Goal: Transaction & Acquisition: Download file/media

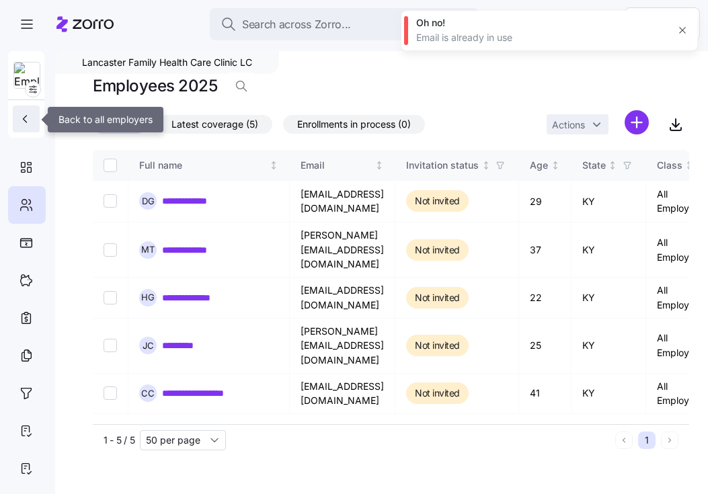
click at [36, 119] on button "button" at bounding box center [26, 118] width 27 height 27
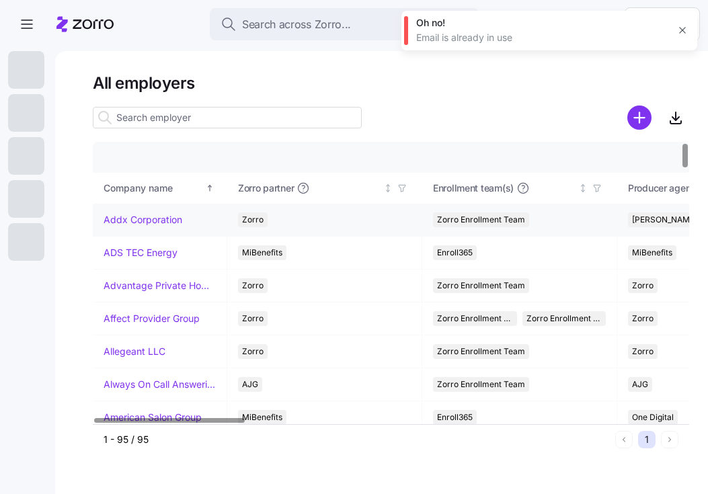
click at [164, 214] on link "Addx Corporation" at bounding box center [142, 219] width 79 height 13
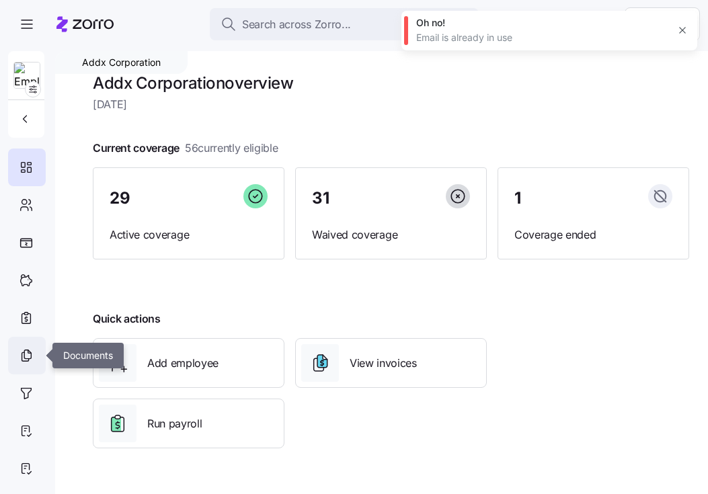
click at [31, 359] on icon at bounding box center [26, 355] width 15 height 16
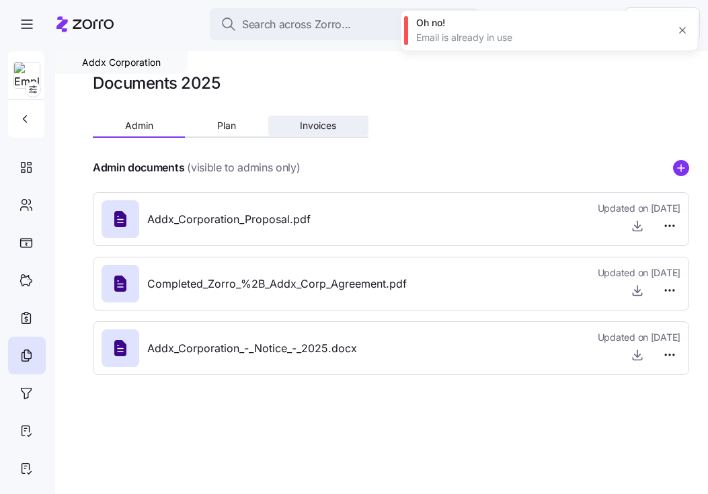
click at [312, 124] on span "Invoices" at bounding box center [318, 125] width 36 height 9
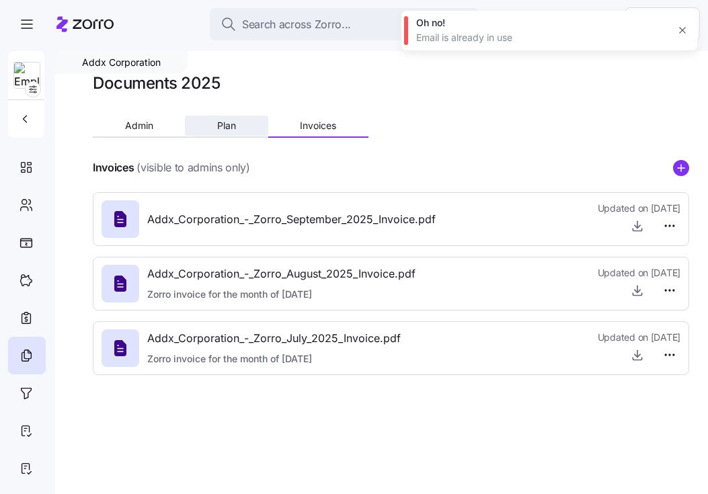
click at [231, 130] on span "Plan" at bounding box center [226, 125] width 19 height 9
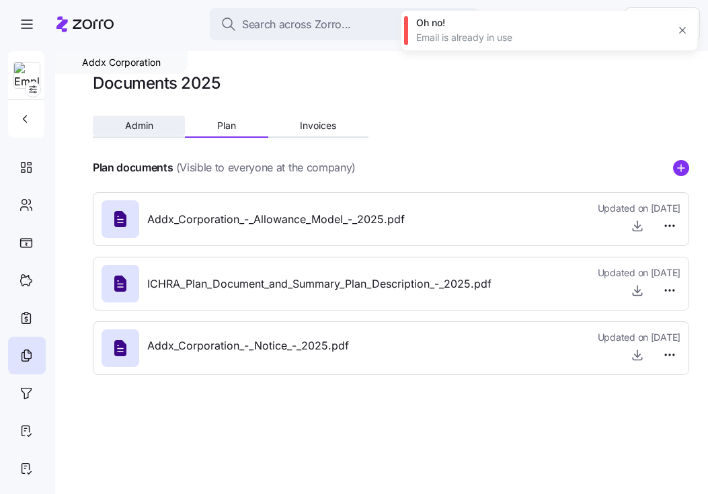
click at [144, 132] on button "Admin" at bounding box center [139, 126] width 92 height 20
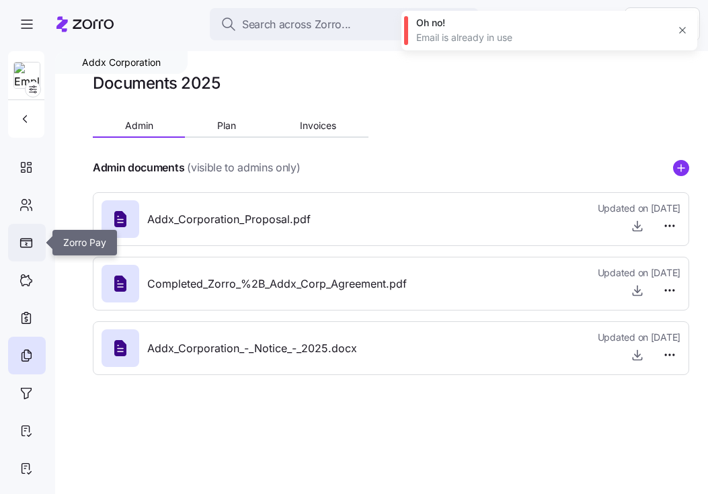
click at [22, 229] on div at bounding box center [27, 243] width 38 height 38
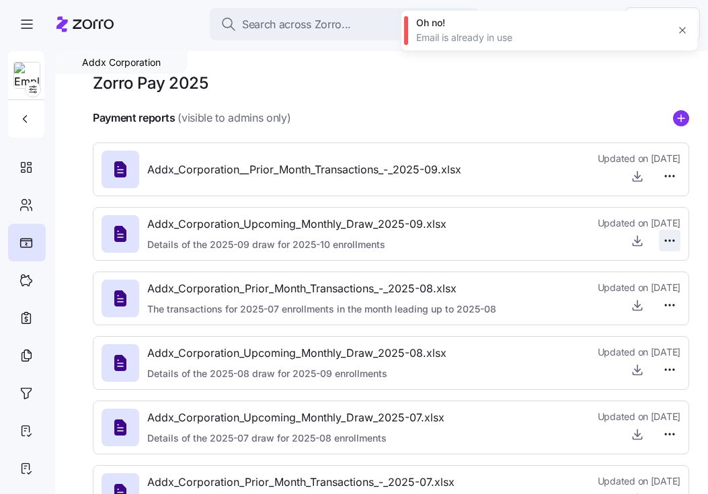
click at [669, 242] on html "Search across Zorro... Help Addx Corporation Zorro Pay 2025 Payment reports (vi…" at bounding box center [354, 243] width 708 height 486
click at [639, 242] on html "Search across Zorro... Help Addx Corporation Zorro Pay 2025 Payment reports (vi…" at bounding box center [354, 243] width 708 height 486
click at [639, 242] on icon "button" at bounding box center [636, 240] width 13 height 13
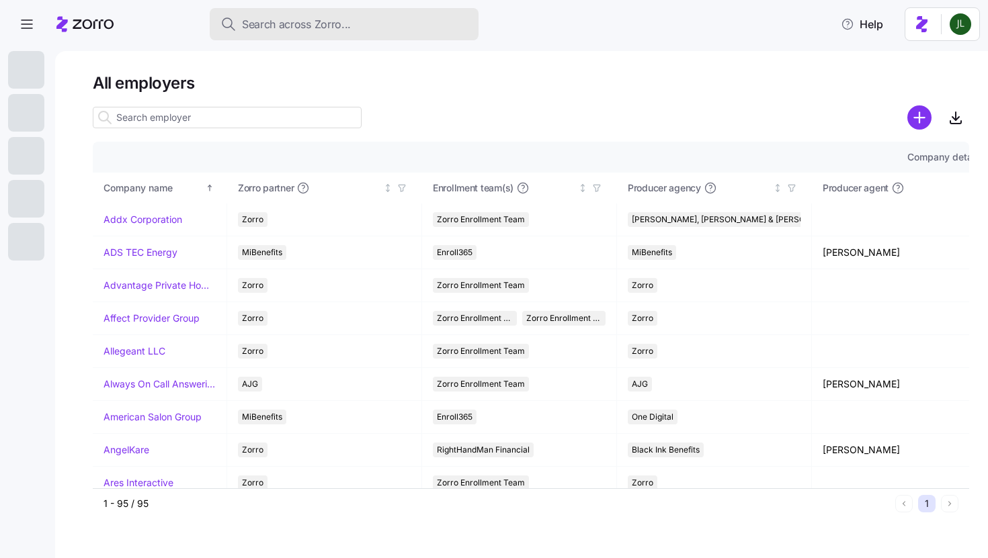
click at [362, 20] on div "Search across Zorro..." at bounding box center [343, 24] width 247 height 17
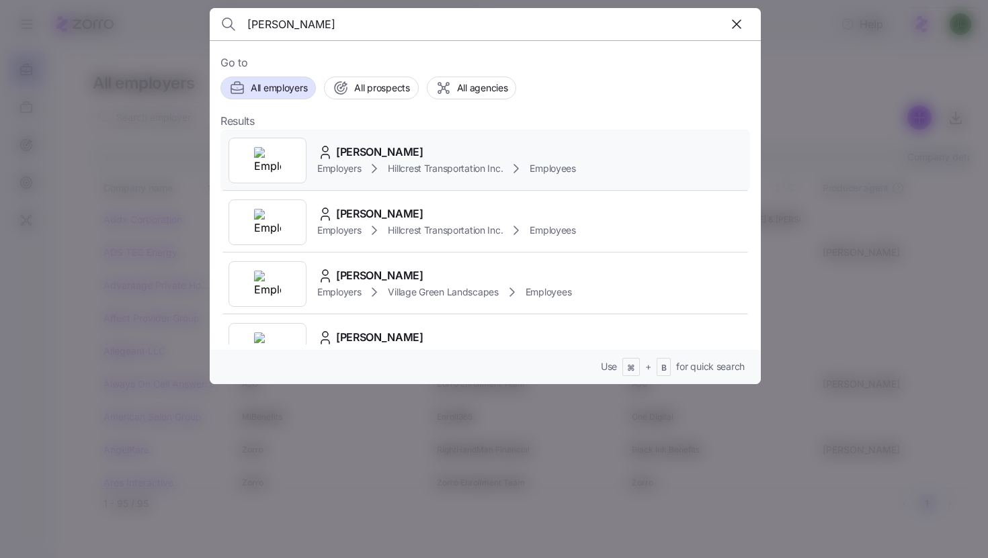
type input "john edmund"
click at [441, 175] on span "Hillcrest Transportation Inc." at bounding box center [445, 168] width 115 height 13
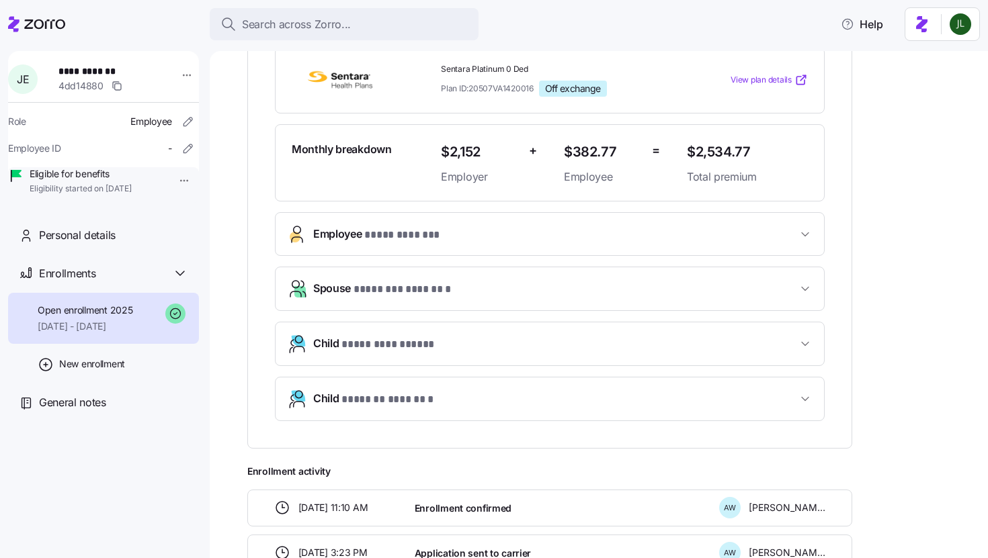
scroll to position [309, 0]
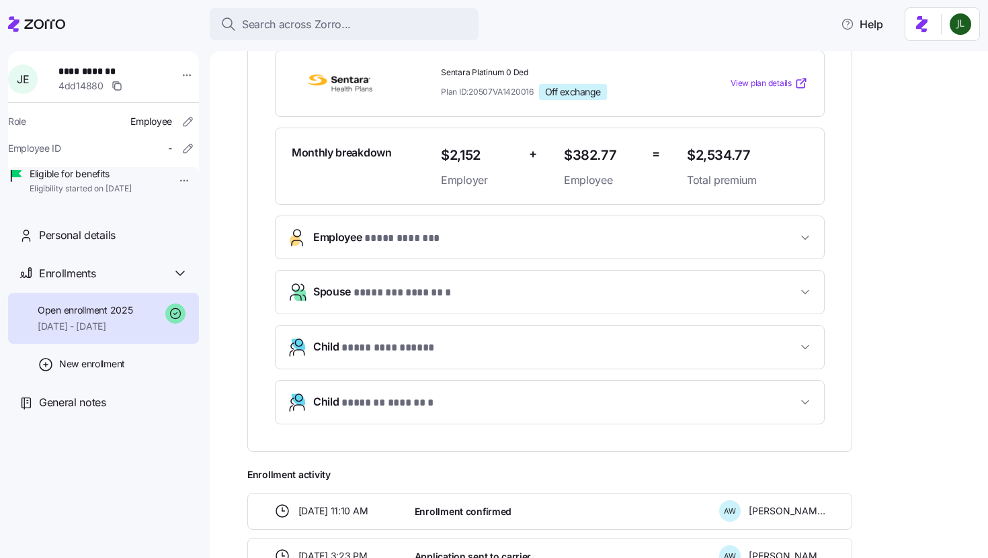
click at [624, 294] on span "Spouse * ******** ******* *" at bounding box center [555, 293] width 484 height 18
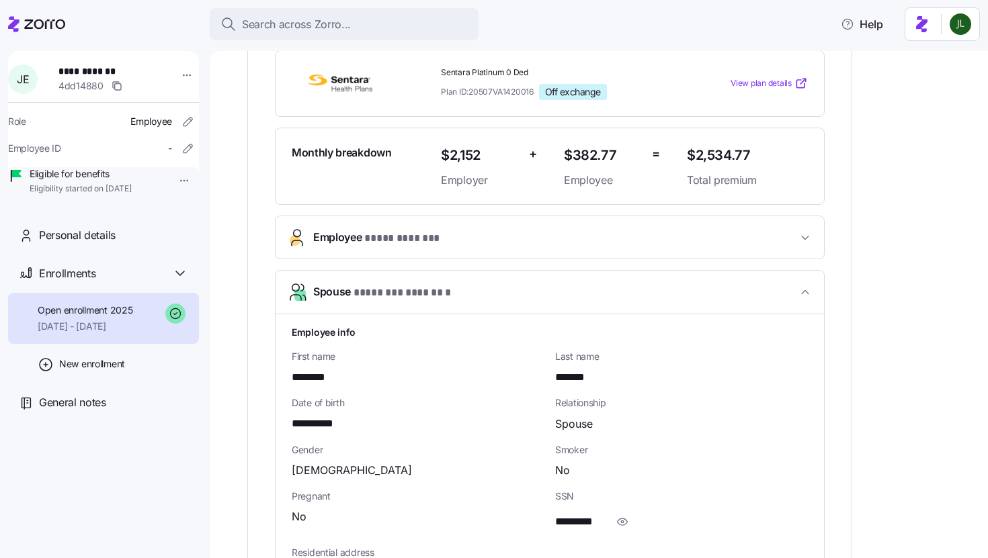
click at [624, 294] on span "Spouse * ******** ******* *" at bounding box center [555, 293] width 484 height 18
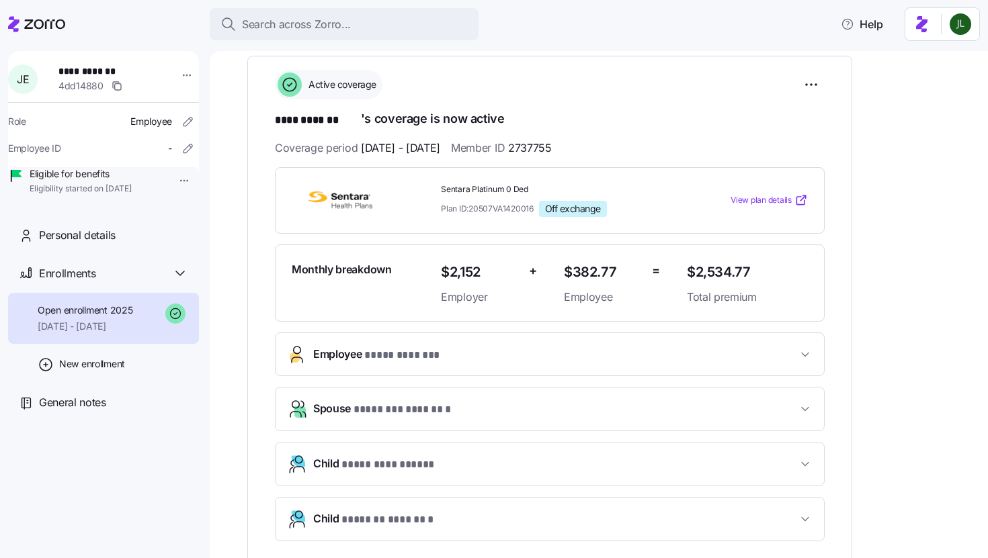
scroll to position [229, 0]
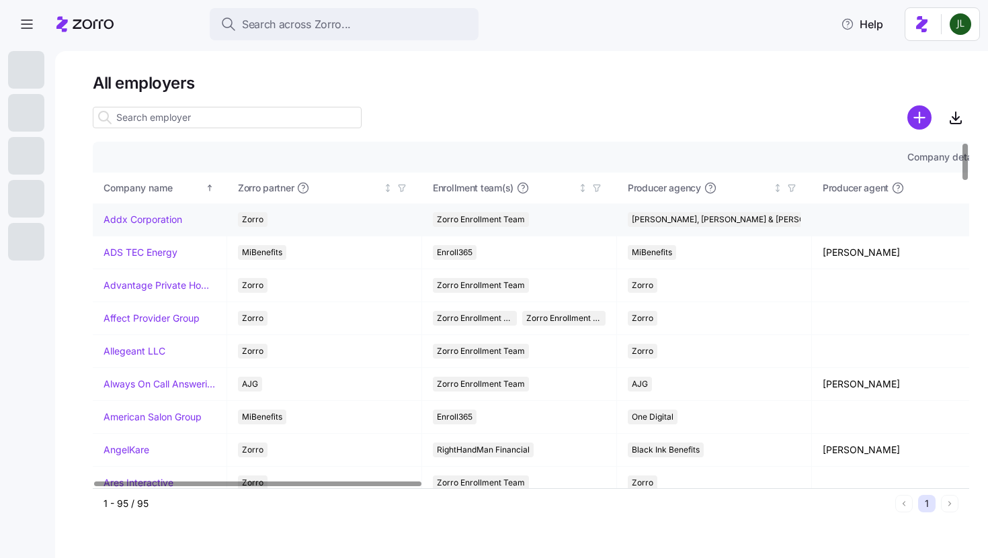
click at [157, 228] on td "Addx Corporation" at bounding box center [160, 220] width 134 height 33
click at [154, 224] on link "Addx Corporation" at bounding box center [142, 219] width 79 height 13
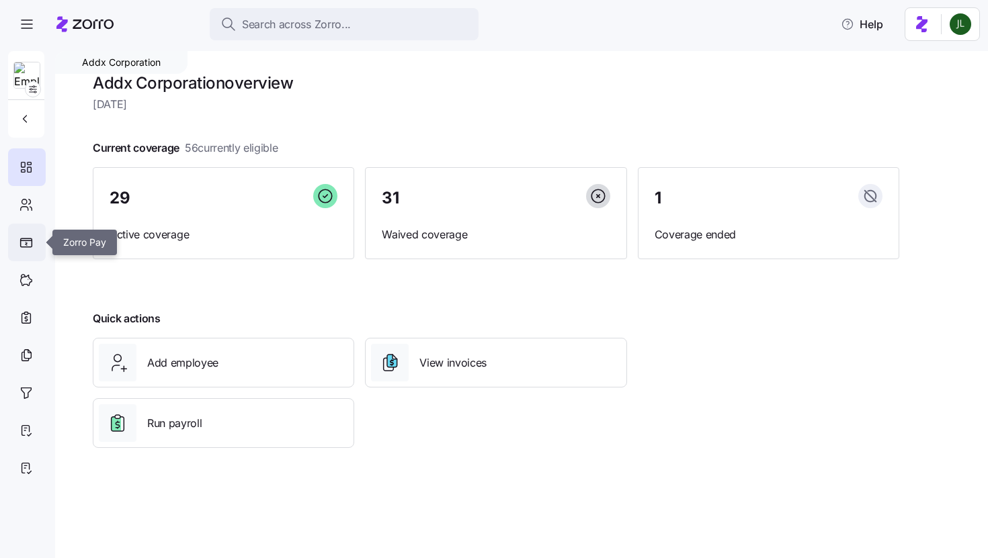
click at [25, 250] on div at bounding box center [27, 243] width 38 height 38
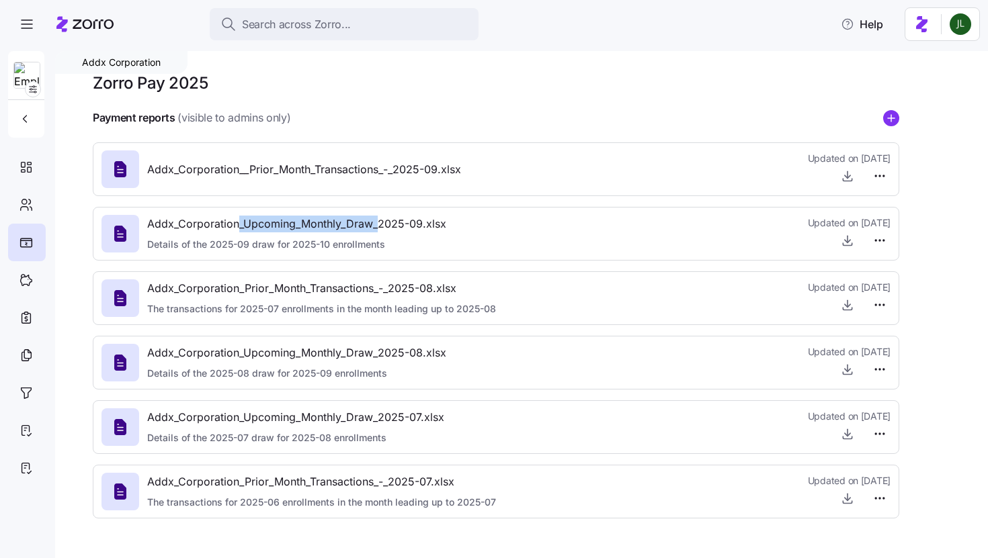
drag, startPoint x: 240, startPoint y: 226, endPoint x: 378, endPoint y: 230, distance: 137.8
click at [378, 230] on span "Addx_Corporation_Upcoming_Monthly_Draw_2025-09.xlsx" at bounding box center [296, 224] width 299 height 17
copy span "_Upcoming_Monthly_Draw_"
click at [34, 111] on button "button" at bounding box center [26, 118] width 27 height 27
